Goal: Task Accomplishment & Management: Manage account settings

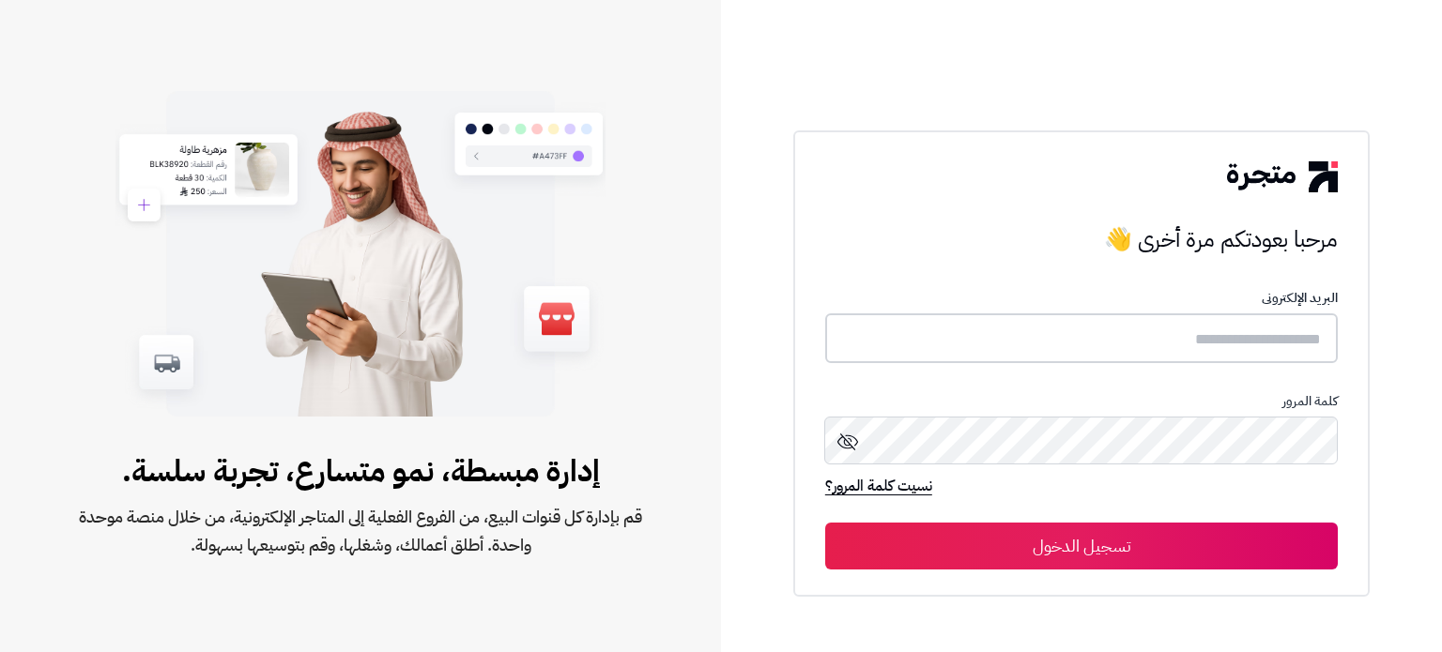
type input "*******"
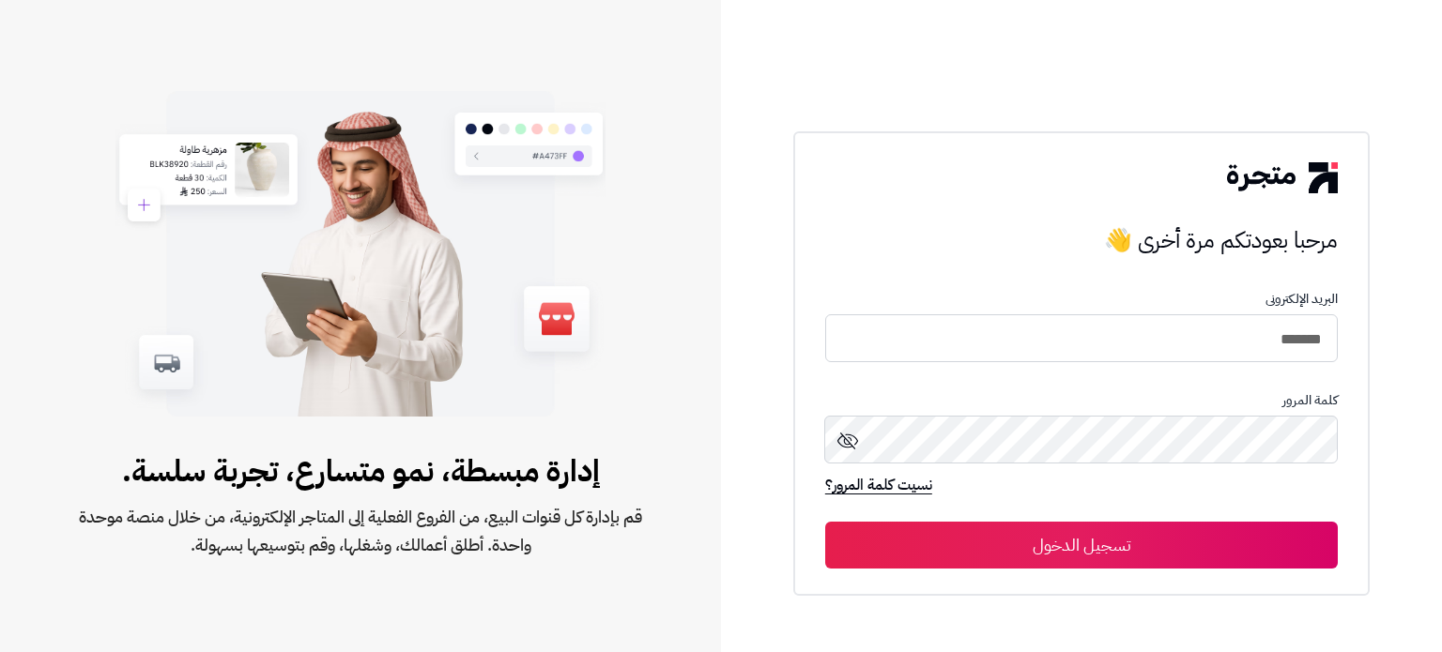
click at [1118, 543] on button "تسجيل الدخول" at bounding box center [1081, 545] width 512 height 47
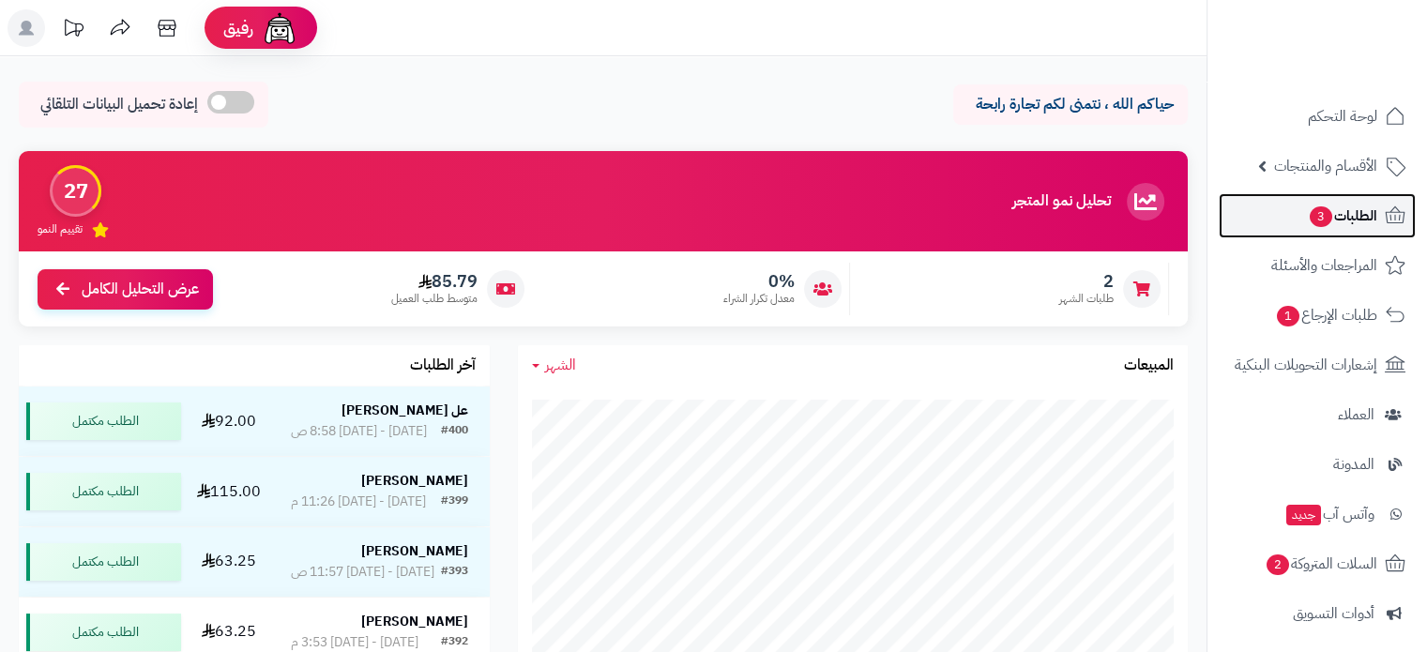
click at [1295, 210] on link "الطلبات 3" at bounding box center [1317, 215] width 197 height 45
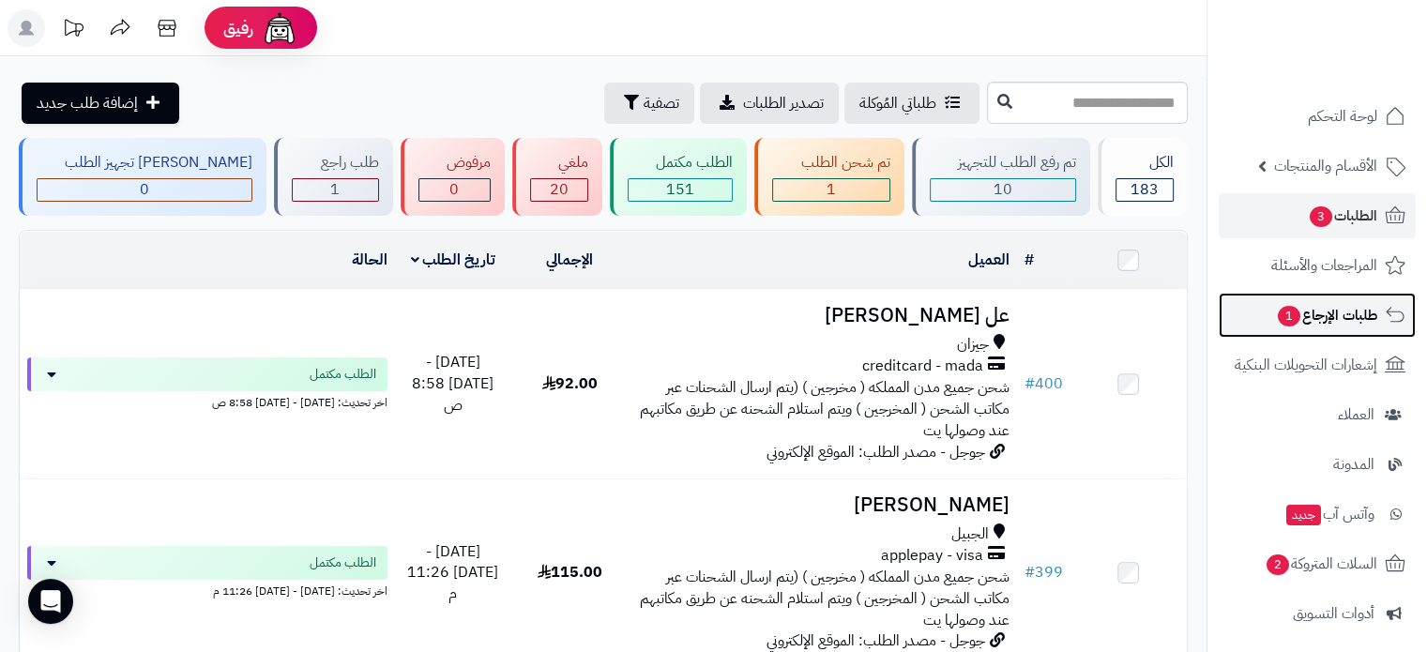
click at [1312, 303] on span "طلبات الإرجاع 1" at bounding box center [1326, 315] width 101 height 26
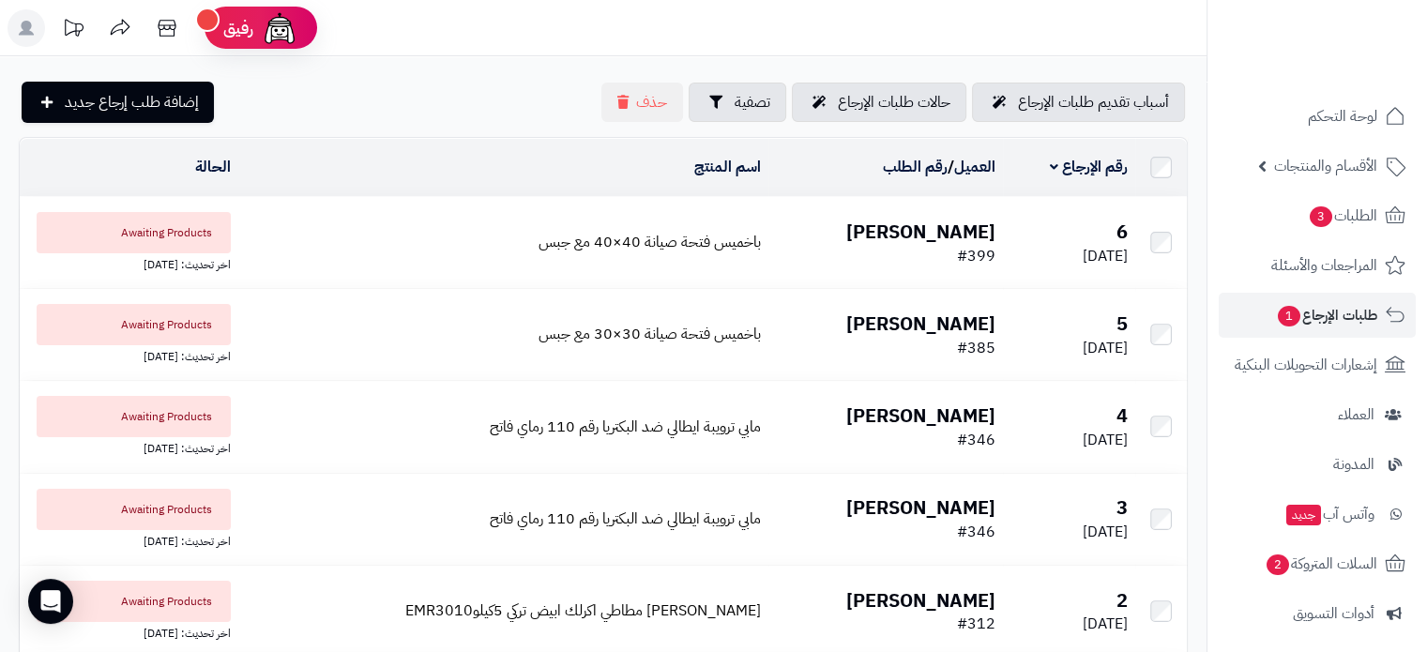
click at [801, 236] on td "[PERSON_NAME] #399" at bounding box center [886, 242] width 235 height 91
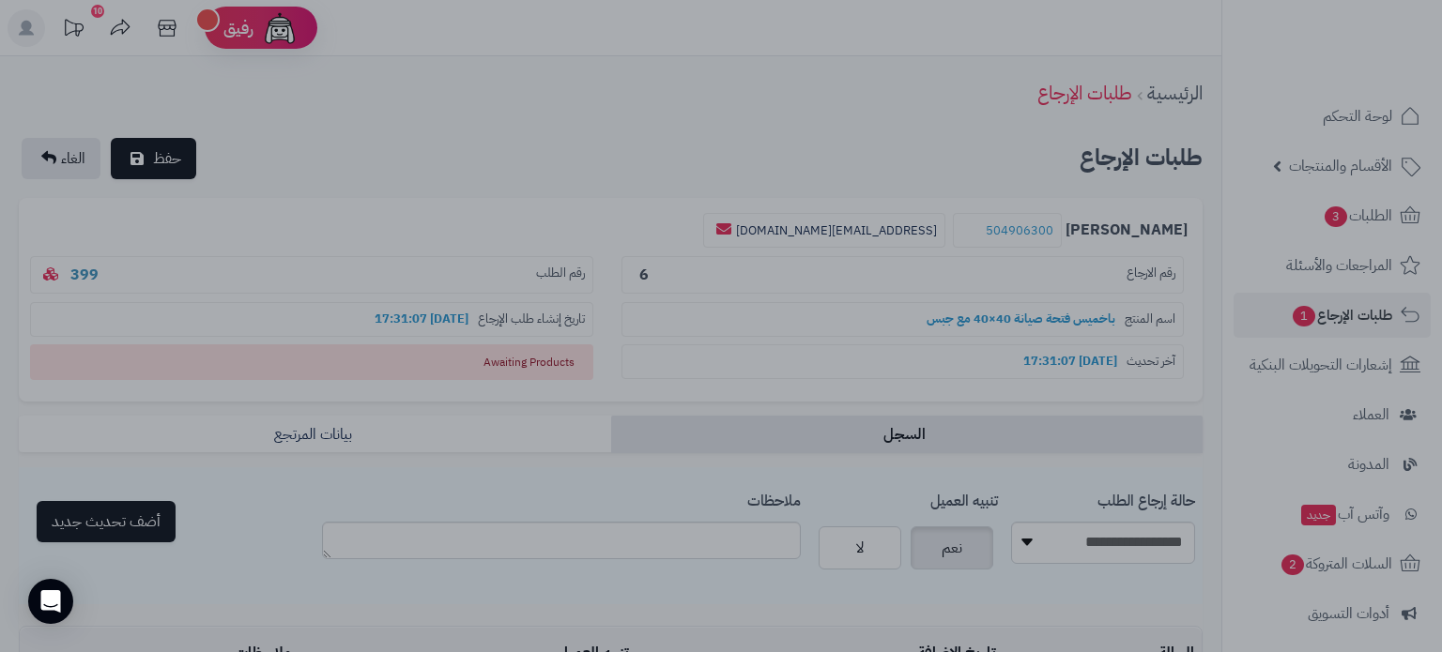
click at [697, 56] on div at bounding box center [721, 326] width 1442 height 652
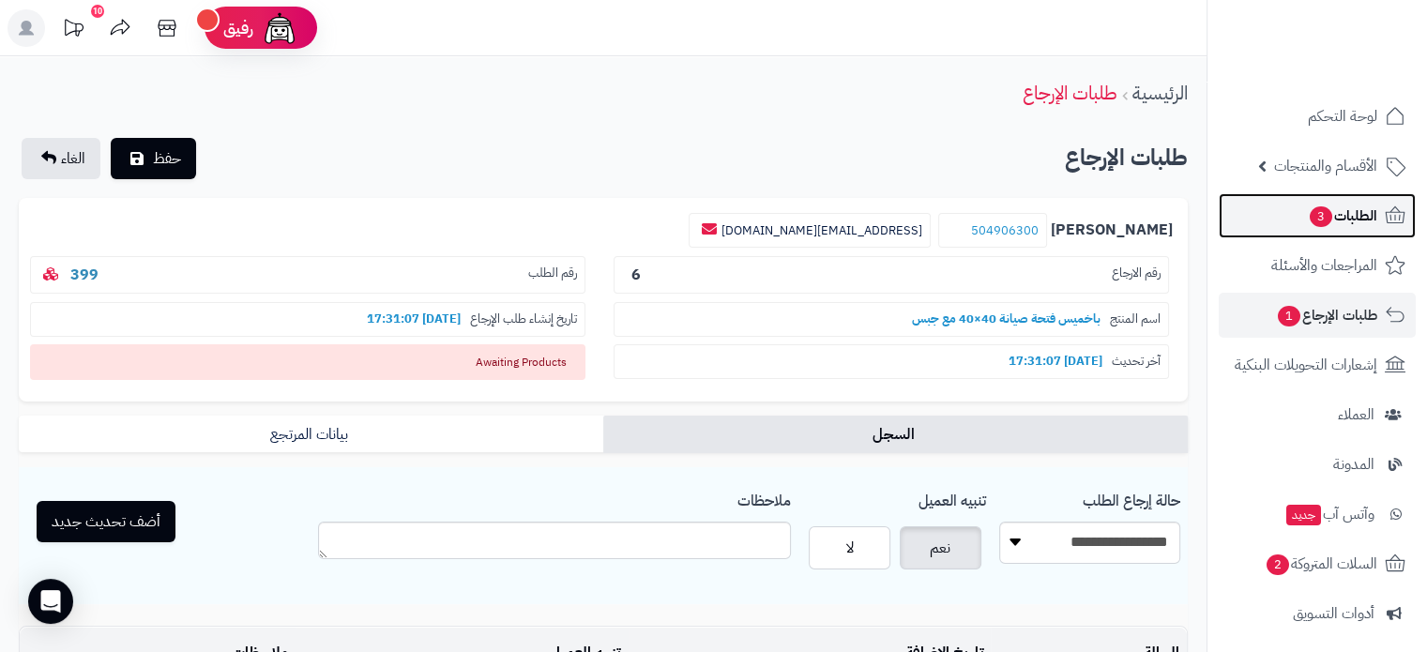
click at [1351, 217] on span "الطلبات 3" at bounding box center [1342, 216] width 69 height 26
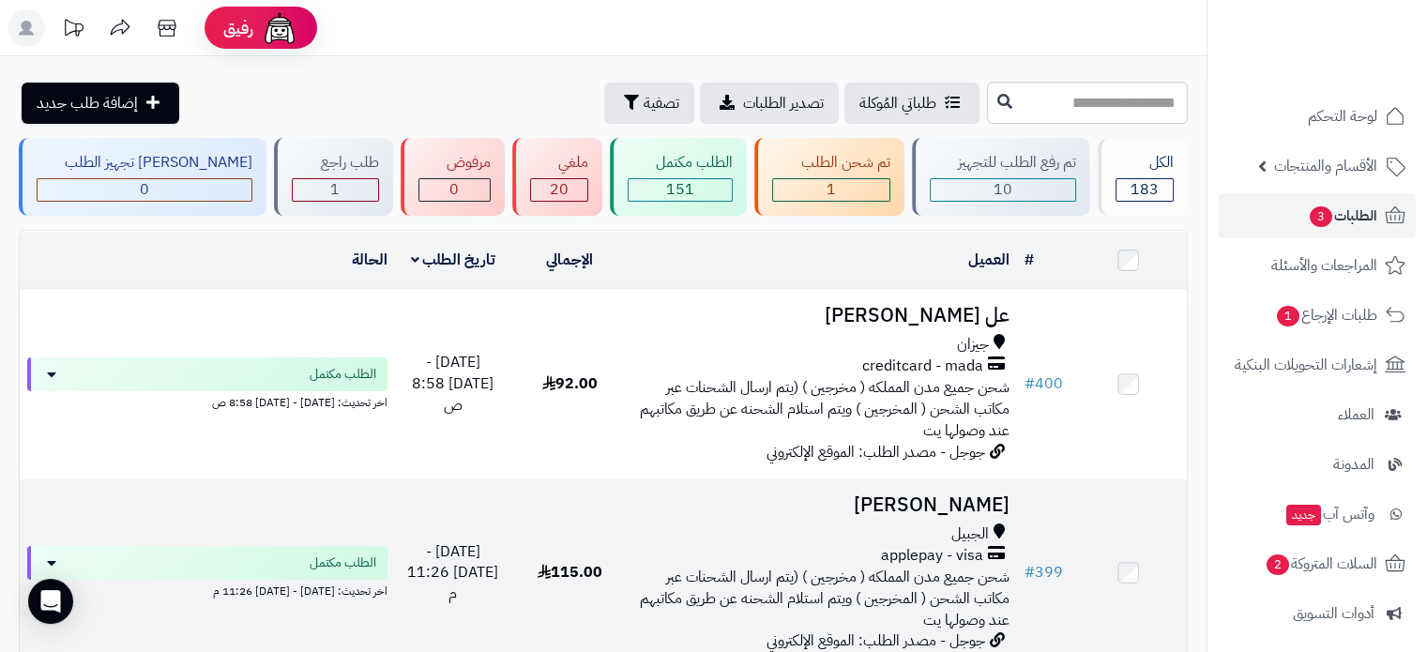
click at [890, 498] on h3 "[PERSON_NAME]" at bounding box center [822, 506] width 374 height 22
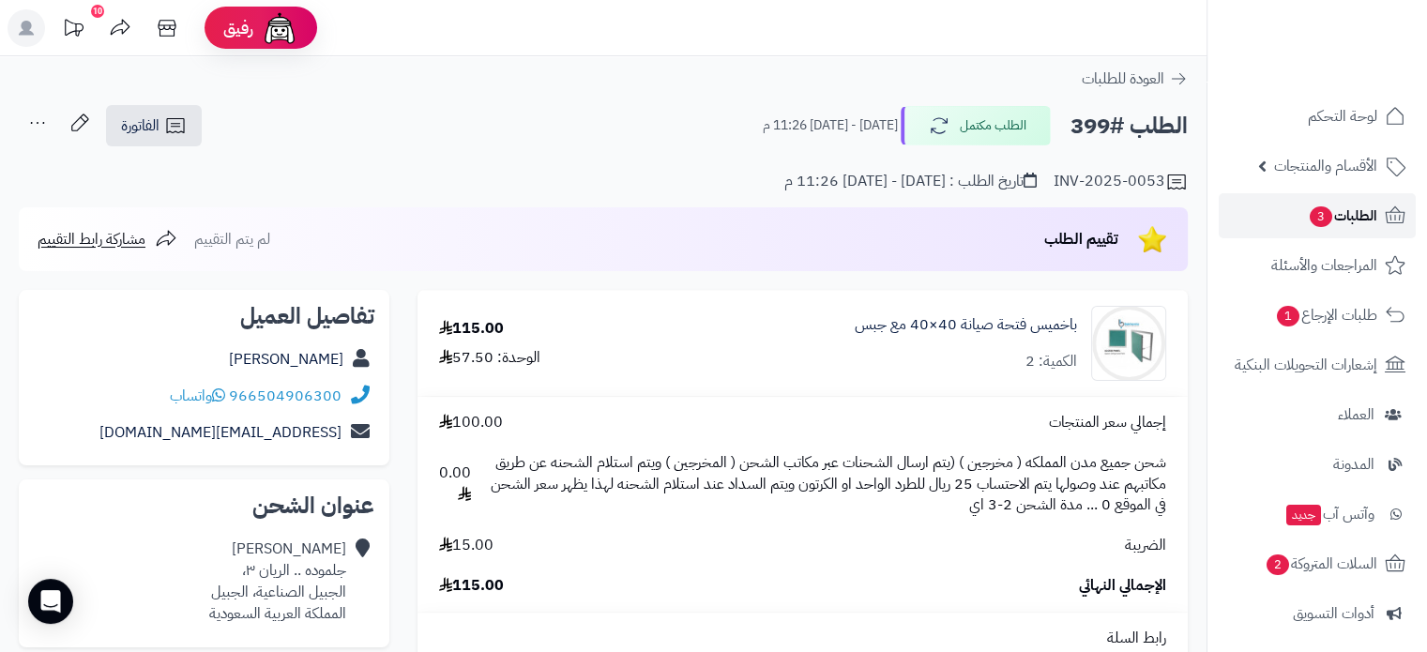
click at [1309, 227] on span "الطلبات 3" at bounding box center [1342, 216] width 69 height 26
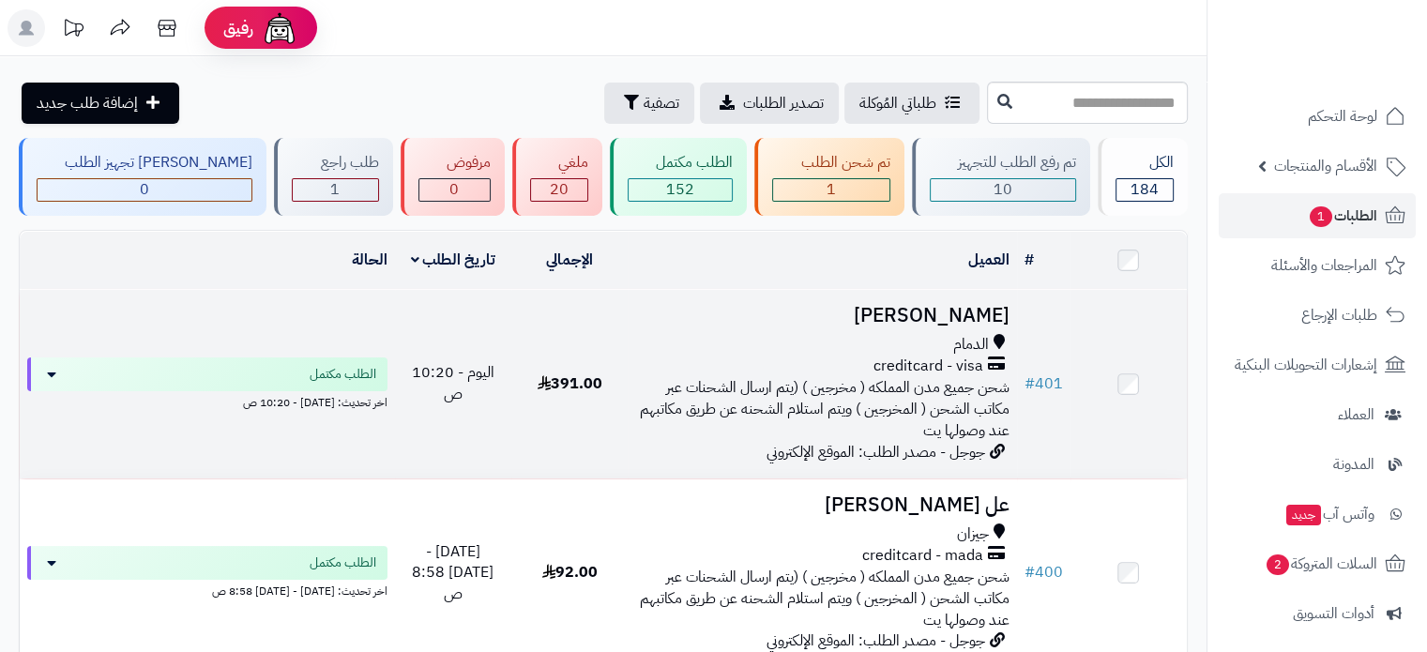
click at [879, 314] on h3 "[PERSON_NAME]" at bounding box center [822, 316] width 374 height 22
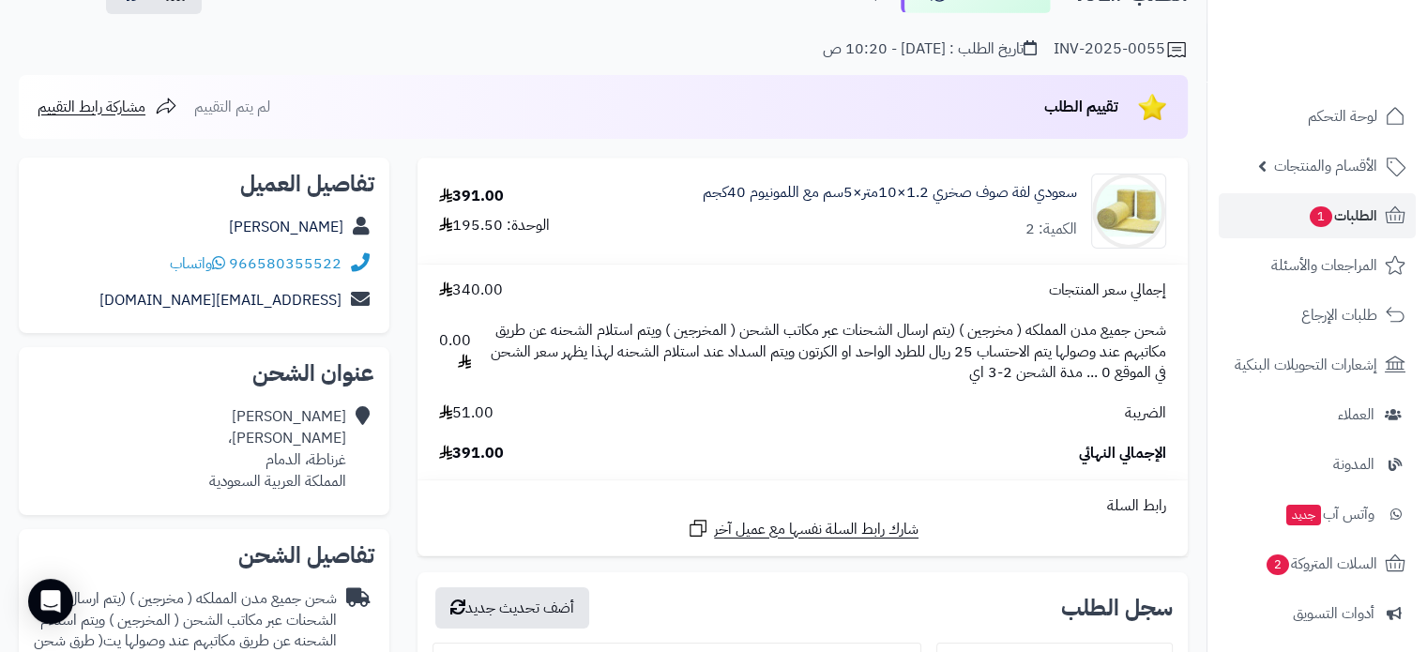
scroll to position [188, 0]
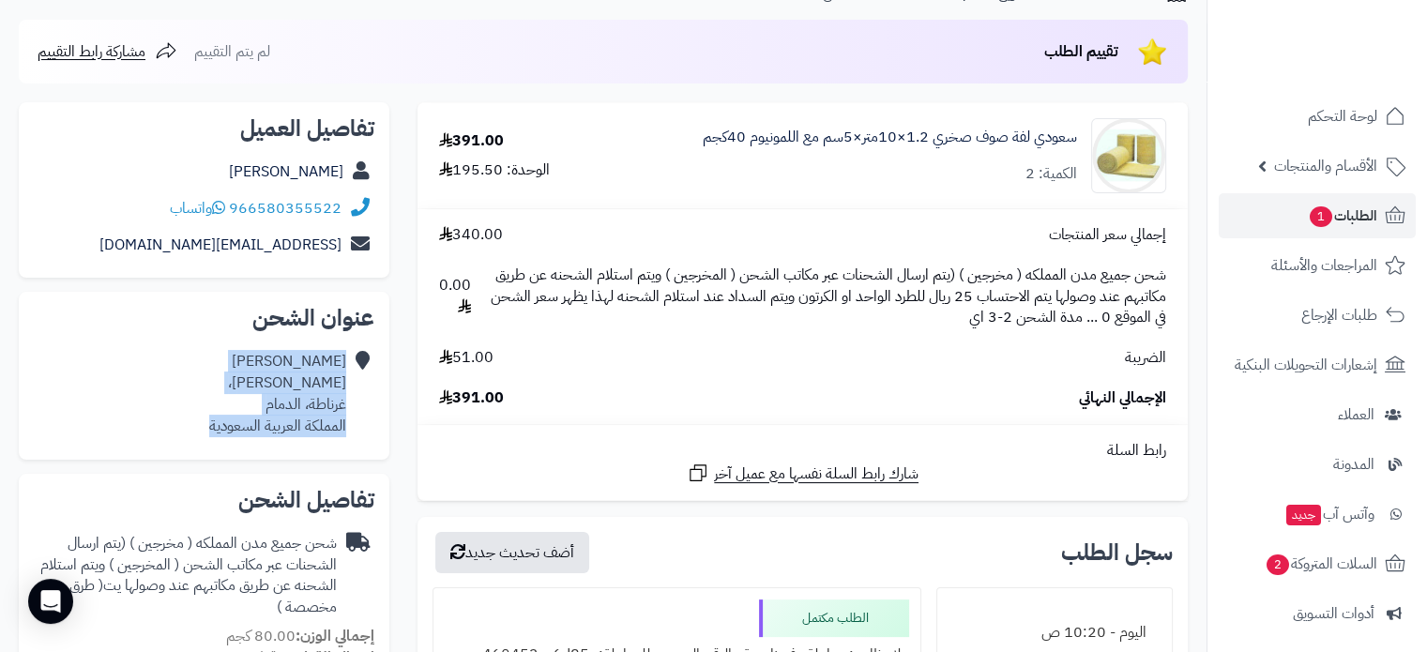
drag, startPoint x: 345, startPoint y: 364, endPoint x: 199, endPoint y: 424, distance: 158.2
click at [199, 424] on div "[PERSON_NAME] [PERSON_NAME]، غرناطة، الدمام المملكة العربية السعودية" at bounding box center [204, 393] width 341 height 100
copy div "[PERSON_NAME] [PERSON_NAME]، غرناطة، الدمام المملكة العربية السعودية"
